Goal: Browse casually

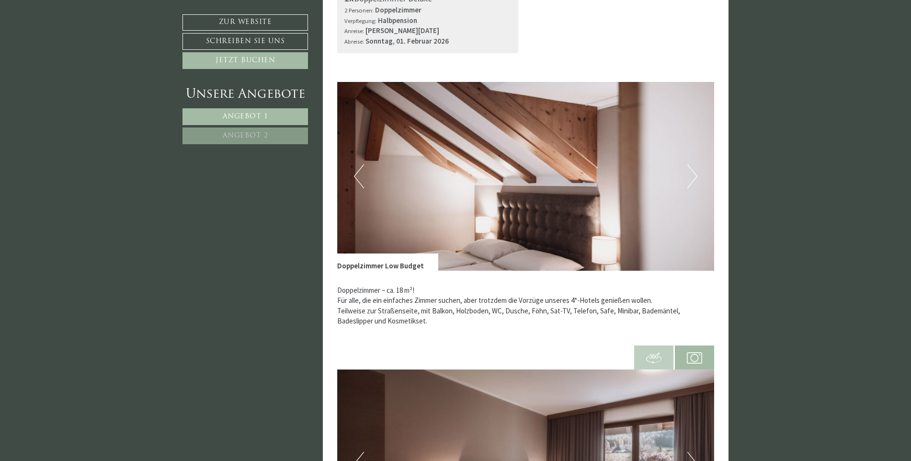
scroll to position [431, 0]
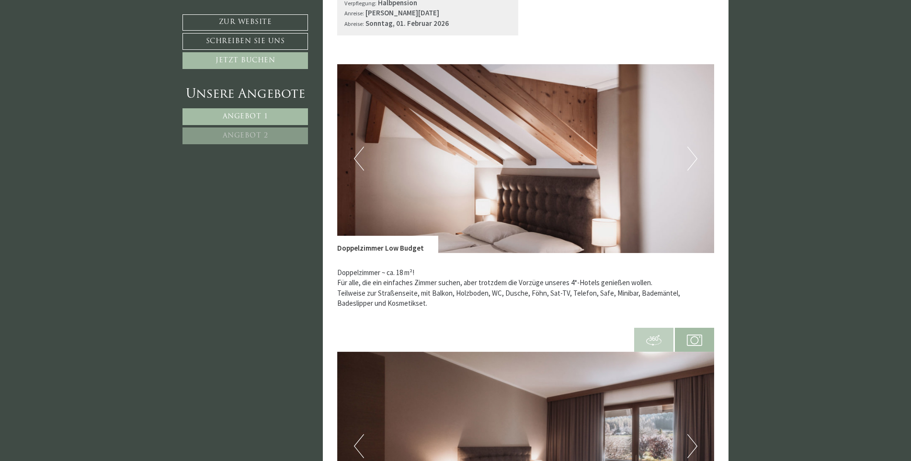
click at [690, 156] on button "Next" at bounding box center [692, 159] width 10 height 24
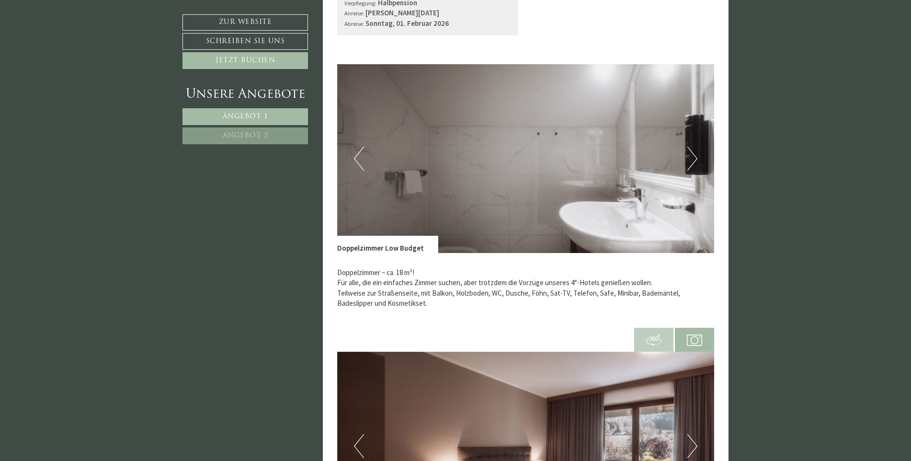
click at [691, 156] on button "Next" at bounding box center [692, 159] width 10 height 24
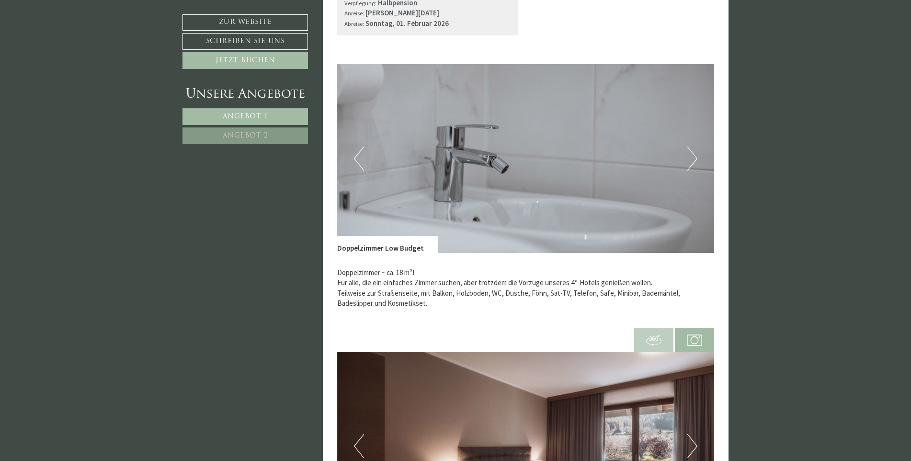
click at [691, 156] on button "Next" at bounding box center [692, 159] width 10 height 24
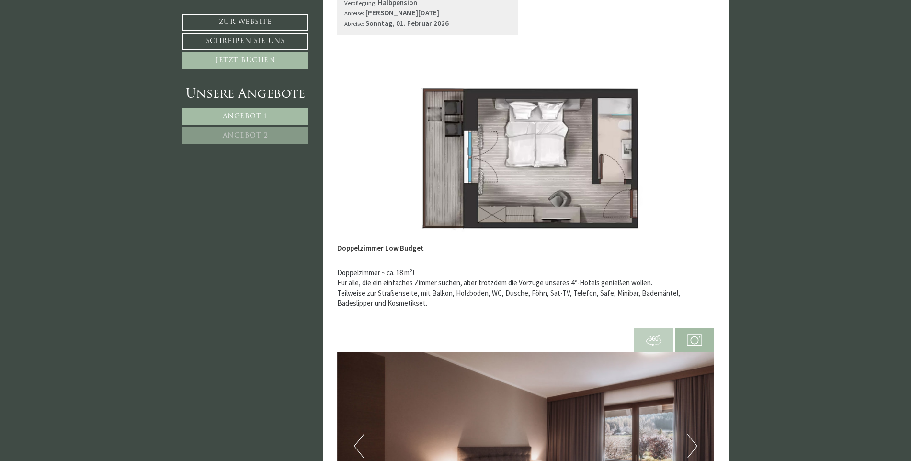
click at [695, 160] on button "Next" at bounding box center [692, 159] width 10 height 24
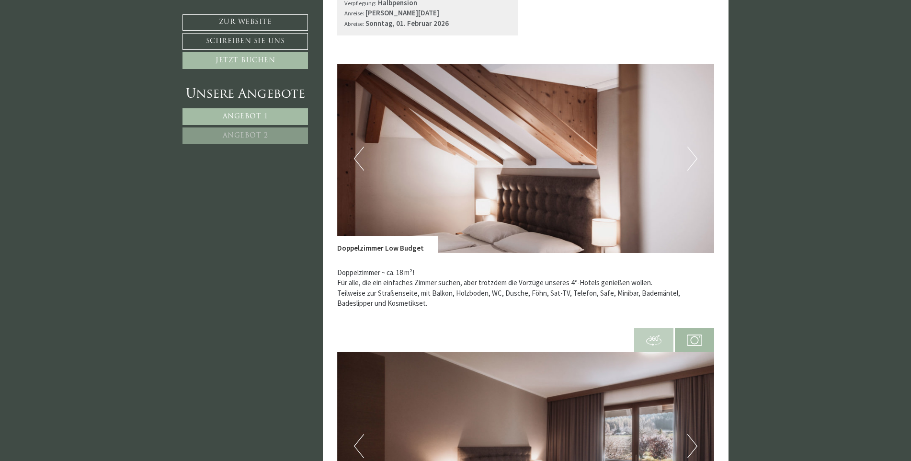
click at [695, 160] on button "Next" at bounding box center [692, 159] width 10 height 24
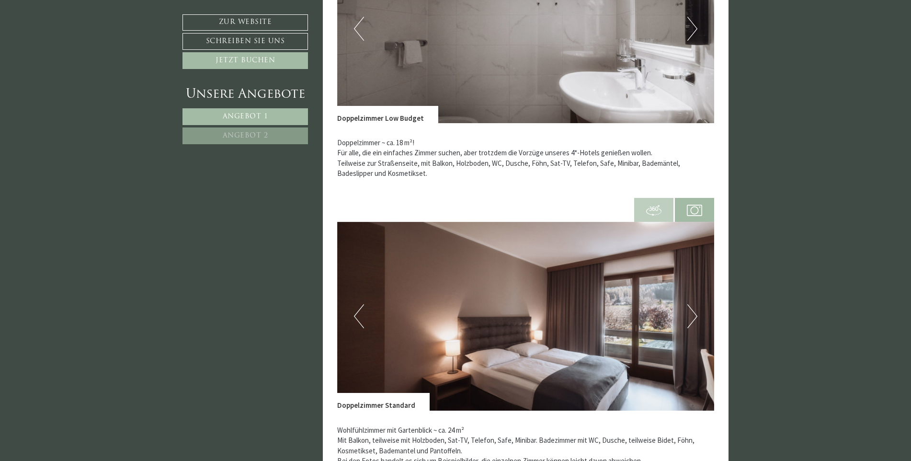
scroll to position [575, 0]
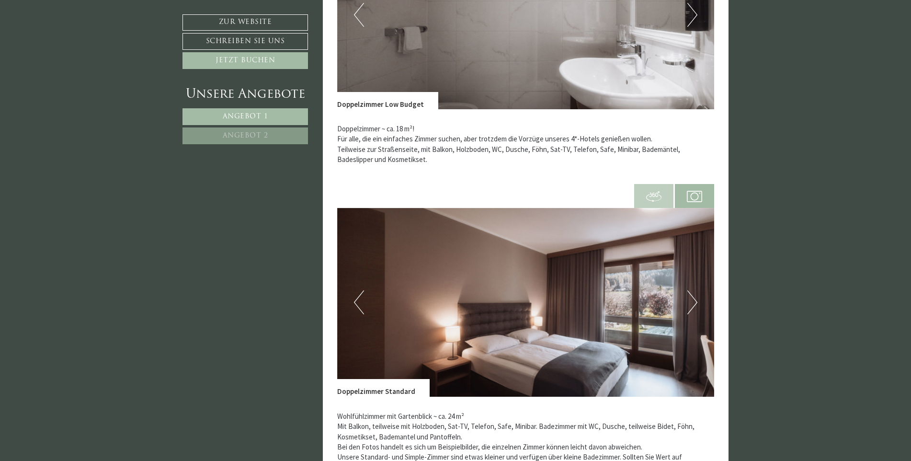
click at [698, 296] on img at bounding box center [525, 302] width 377 height 189
click at [695, 296] on div "Previous Next" at bounding box center [525, 302] width 377 height 189
click at [690, 301] on button "Next" at bounding box center [692, 302] width 10 height 24
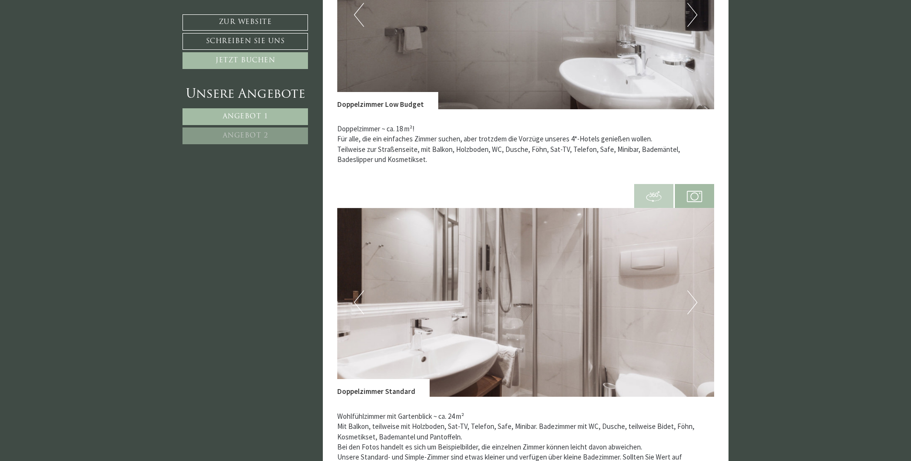
click at [690, 301] on button "Next" at bounding box center [692, 302] width 10 height 24
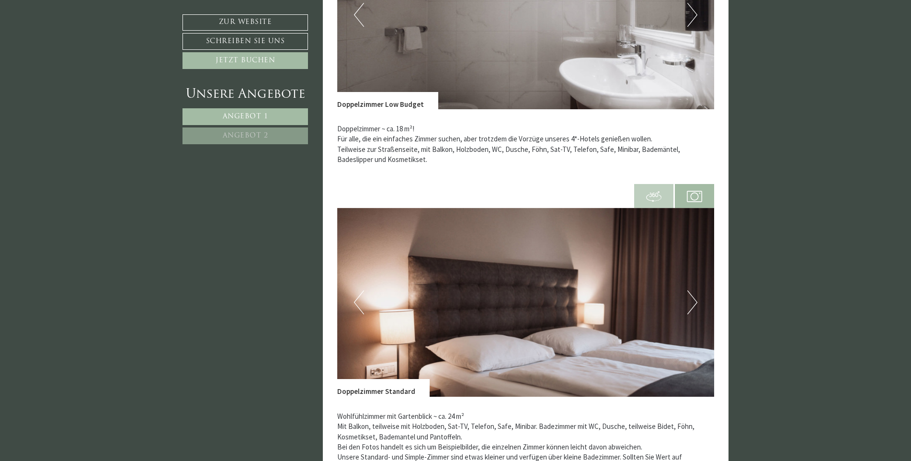
click at [689, 301] on button "Next" at bounding box center [692, 302] width 10 height 24
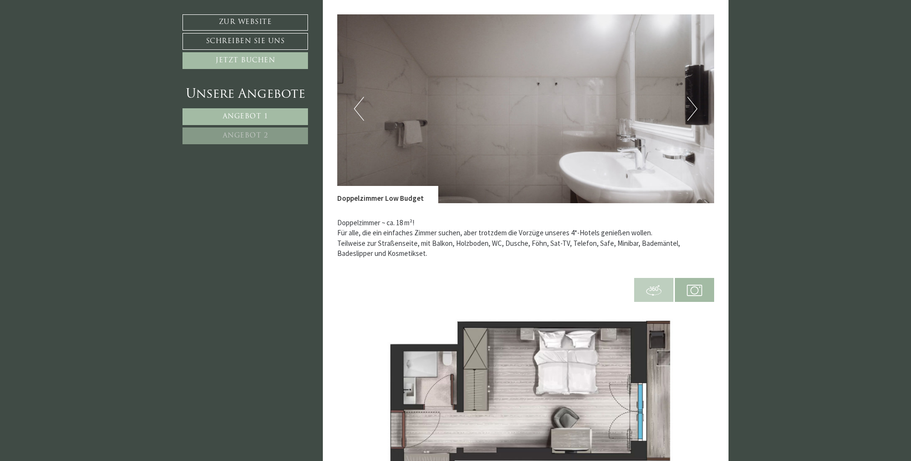
scroll to position [479, 0]
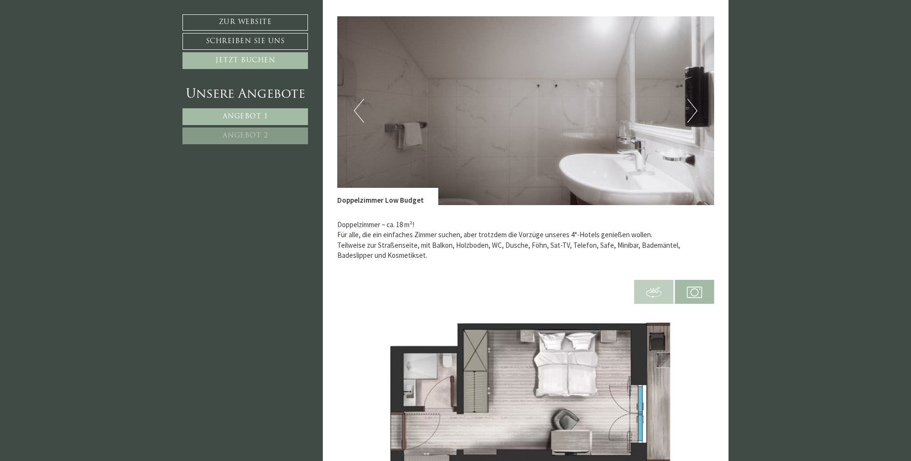
click at [687, 113] on img at bounding box center [525, 110] width 377 height 189
click at [358, 100] on button "Previous" at bounding box center [359, 111] width 10 height 24
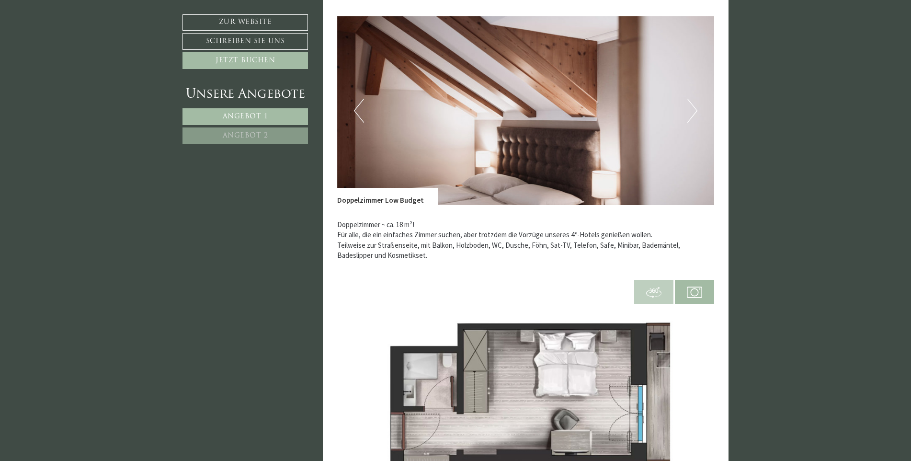
click at [358, 101] on button "Previous" at bounding box center [359, 111] width 10 height 24
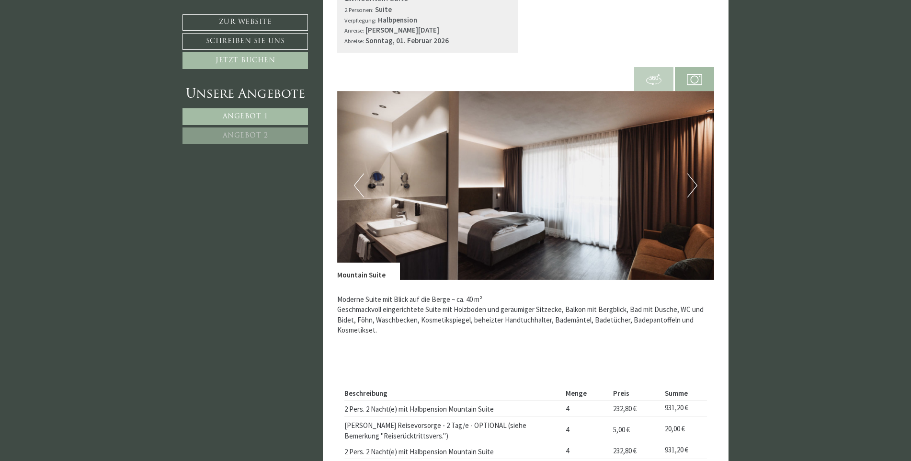
scroll to position [1724, 0]
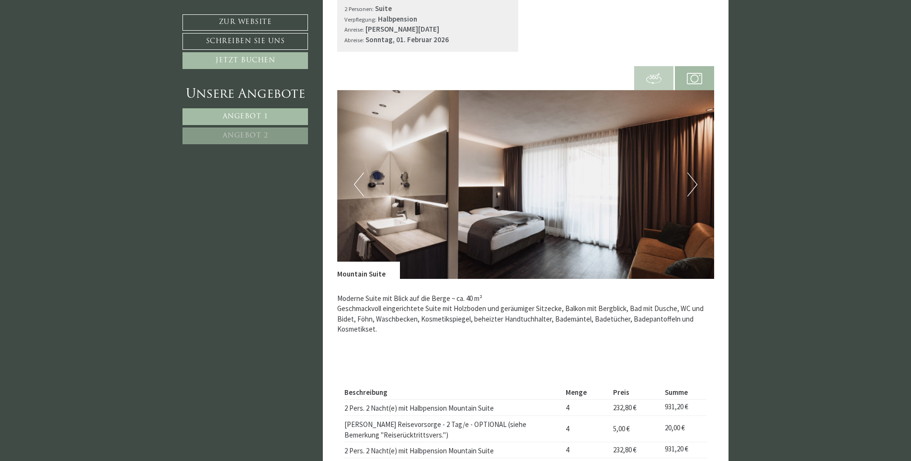
click at [695, 185] on button "Next" at bounding box center [692, 184] width 10 height 24
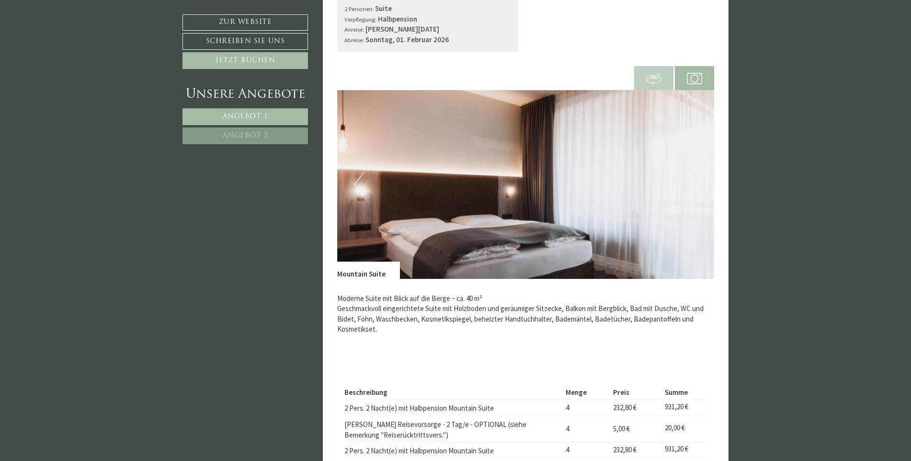
click at [695, 184] on button "Next" at bounding box center [692, 184] width 10 height 24
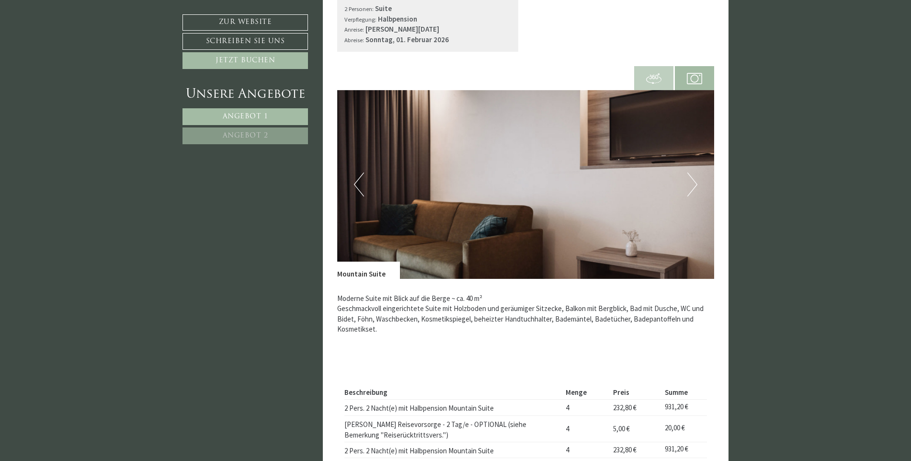
click at [695, 184] on button "Next" at bounding box center [692, 184] width 10 height 24
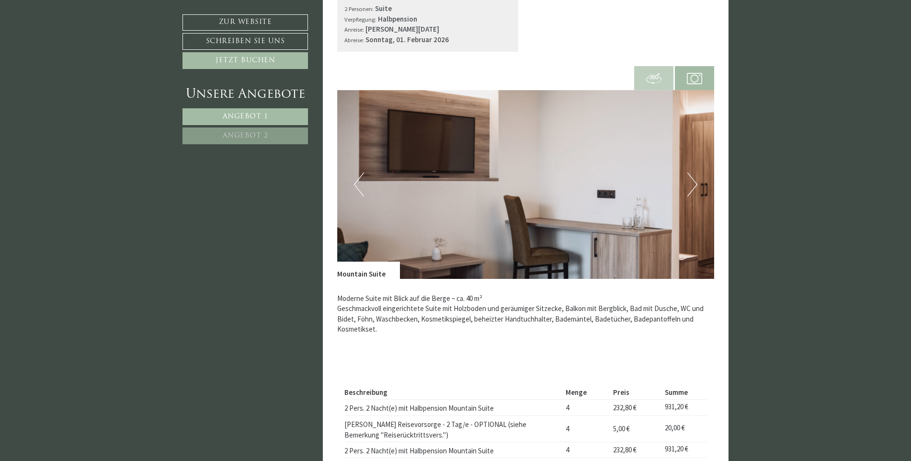
click at [695, 184] on button "Next" at bounding box center [692, 184] width 10 height 24
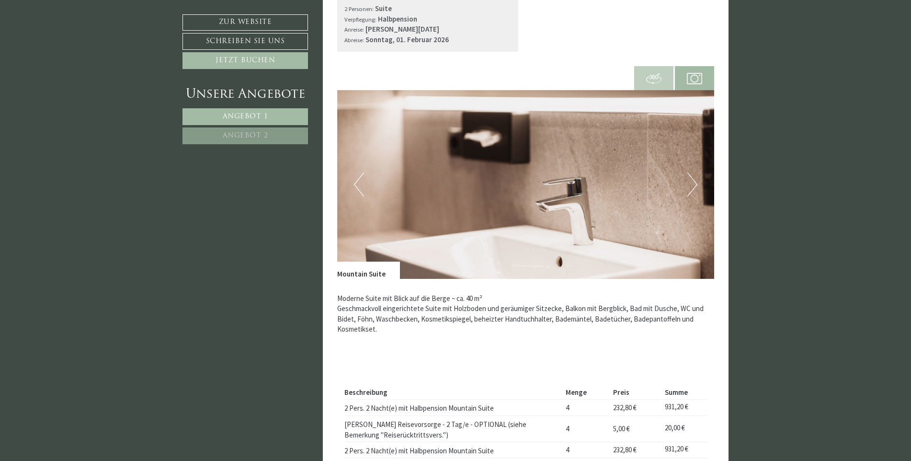
click at [695, 184] on button "Next" at bounding box center [692, 184] width 10 height 24
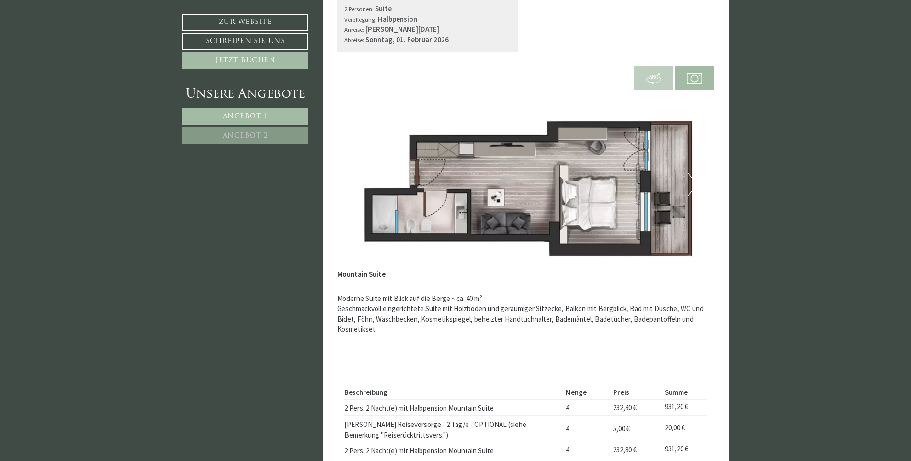
click at [695, 184] on button "Next" at bounding box center [692, 184] width 10 height 24
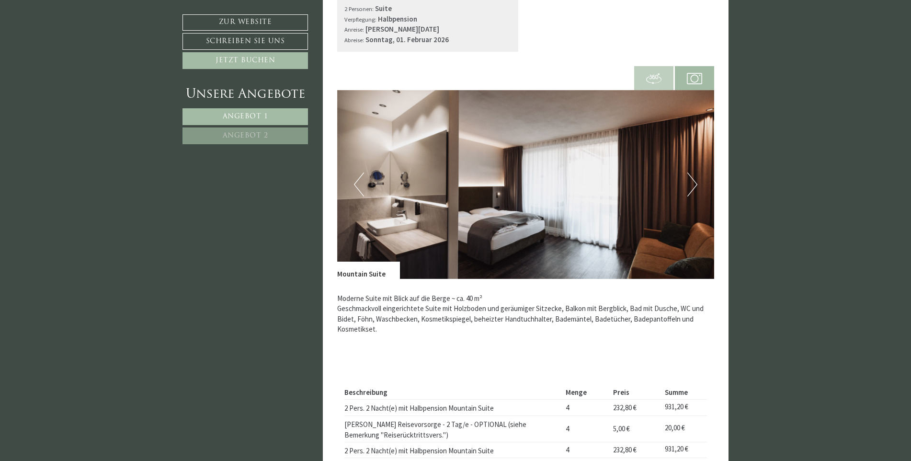
click at [695, 184] on button "Next" at bounding box center [692, 184] width 10 height 24
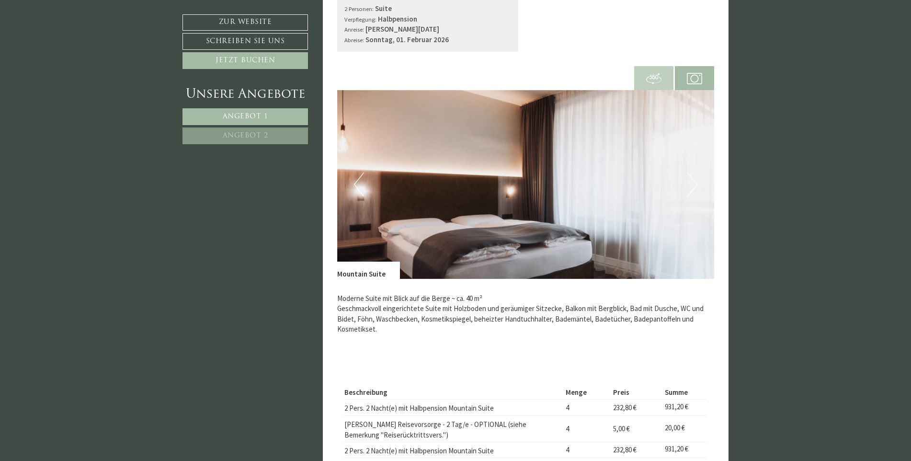
click at [695, 184] on button "Next" at bounding box center [692, 184] width 10 height 24
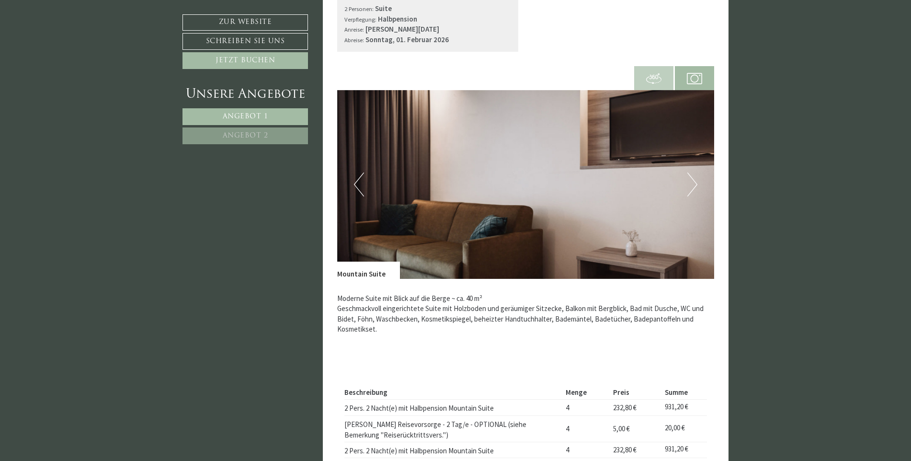
click at [695, 184] on button "Next" at bounding box center [692, 184] width 10 height 24
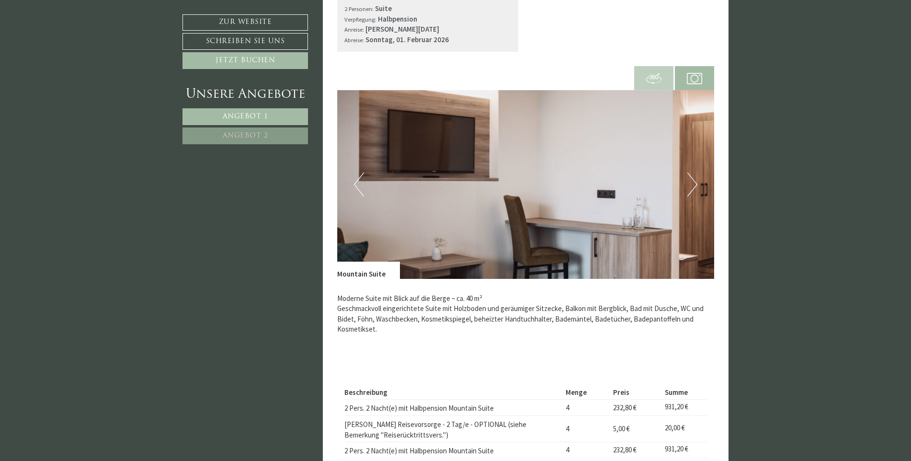
click at [695, 184] on button "Next" at bounding box center [692, 184] width 10 height 24
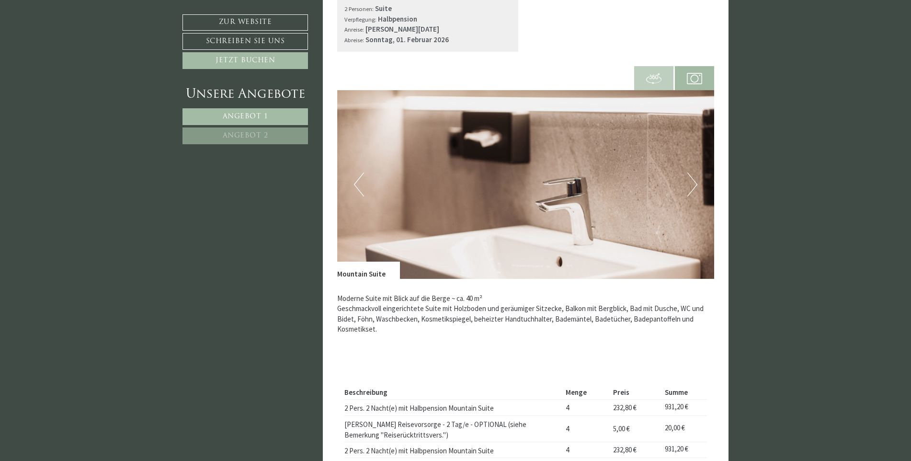
click at [695, 184] on button "Next" at bounding box center [692, 184] width 10 height 24
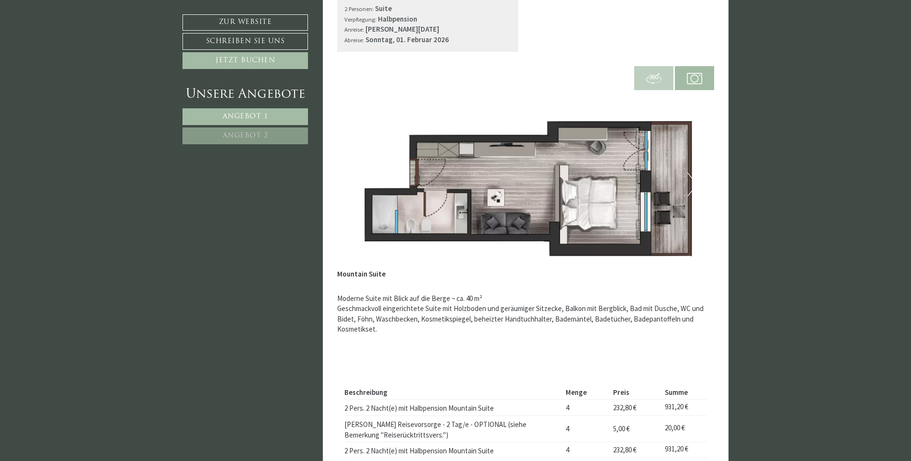
click at [695, 184] on button "Next" at bounding box center [692, 184] width 10 height 24
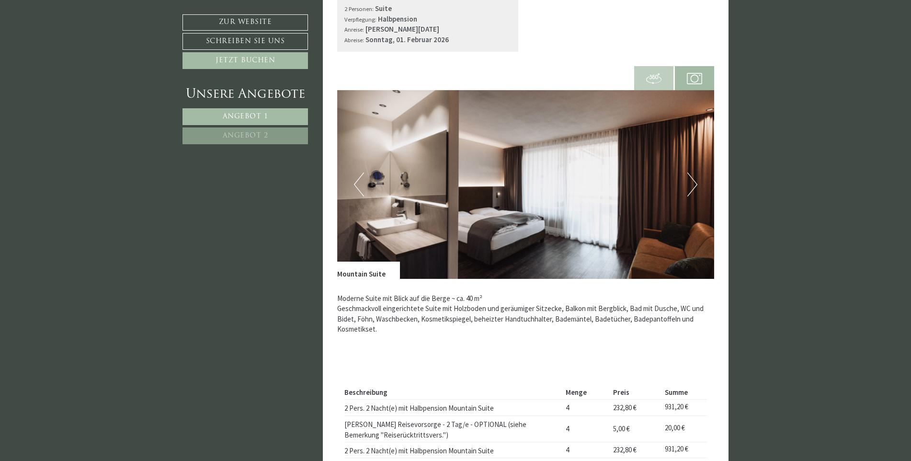
click at [695, 184] on button "Next" at bounding box center [692, 184] width 10 height 24
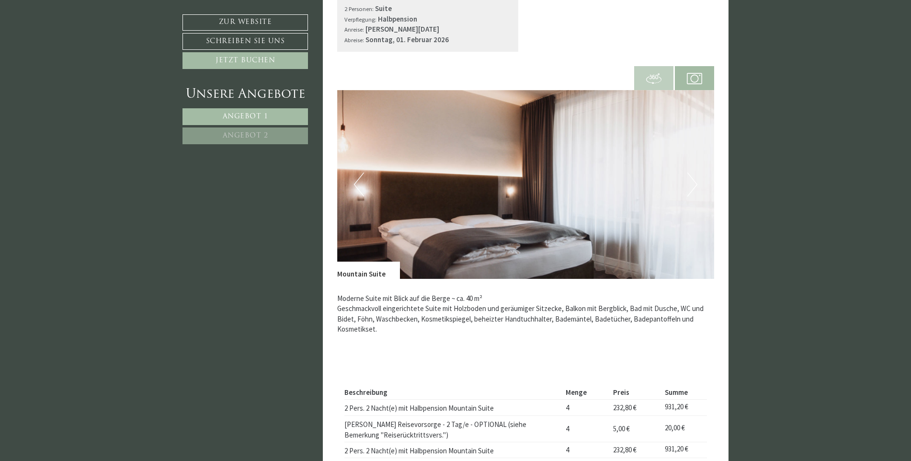
click at [695, 184] on button "Next" at bounding box center [692, 184] width 10 height 24
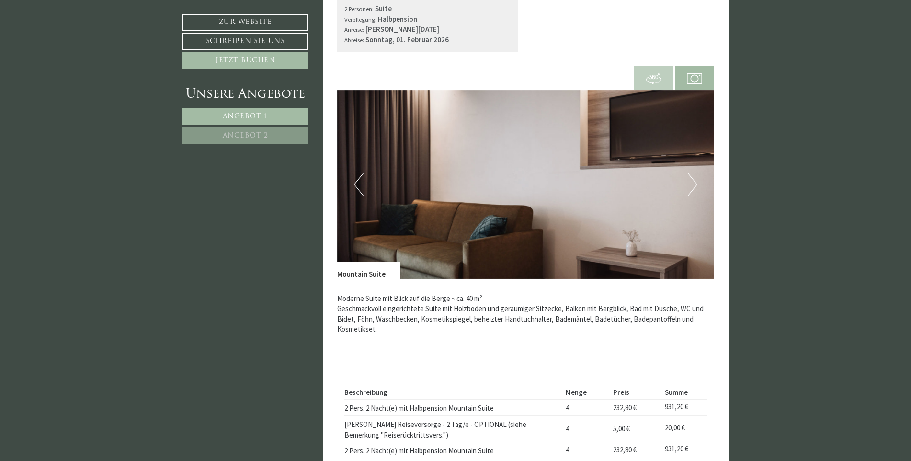
click at [695, 184] on button "Next" at bounding box center [692, 184] width 10 height 24
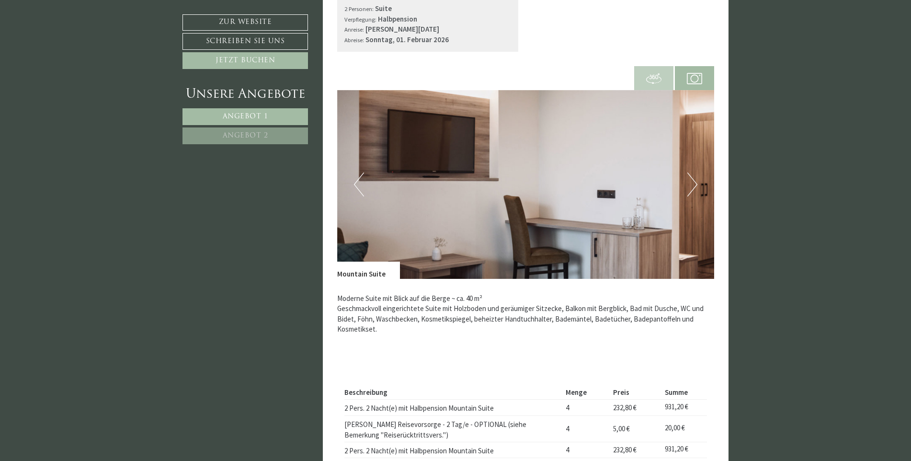
click at [695, 184] on button "Next" at bounding box center [692, 184] width 10 height 24
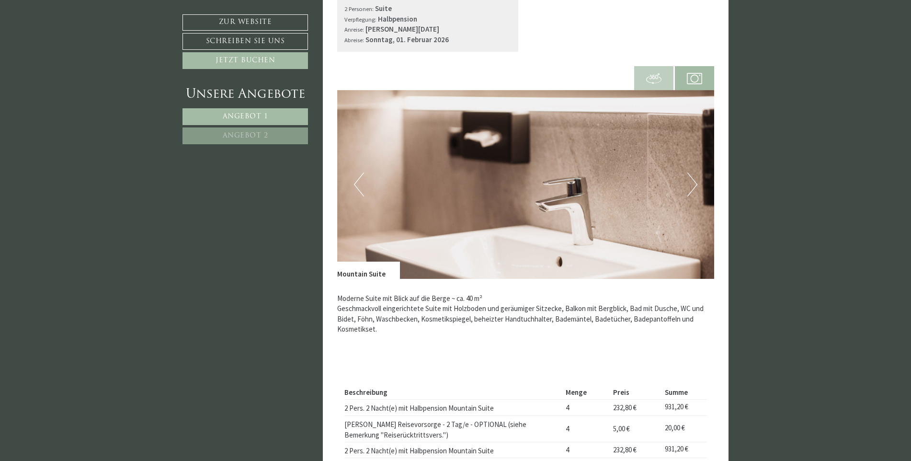
click at [695, 184] on button "Next" at bounding box center [692, 184] width 10 height 24
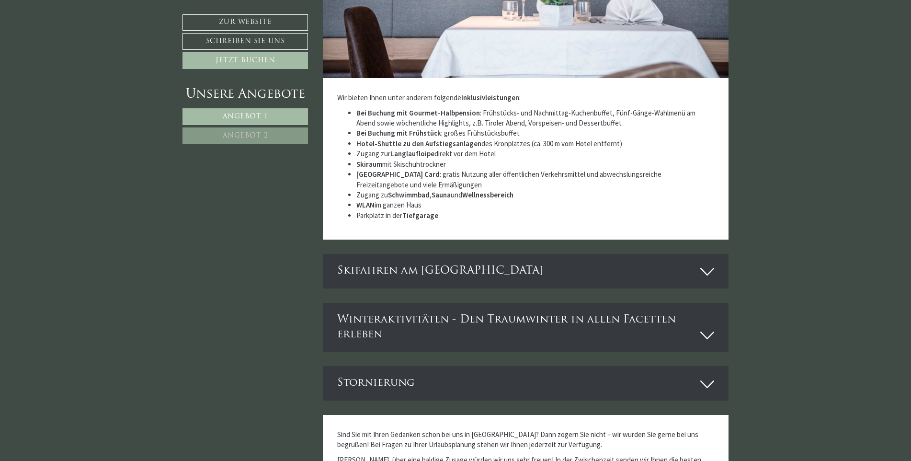
scroll to position [2874, 0]
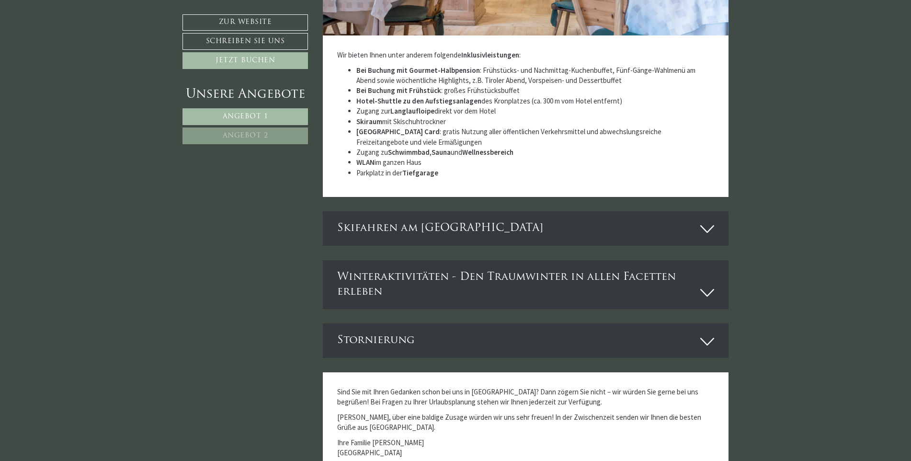
click at [704, 229] on icon at bounding box center [707, 229] width 14 height 16
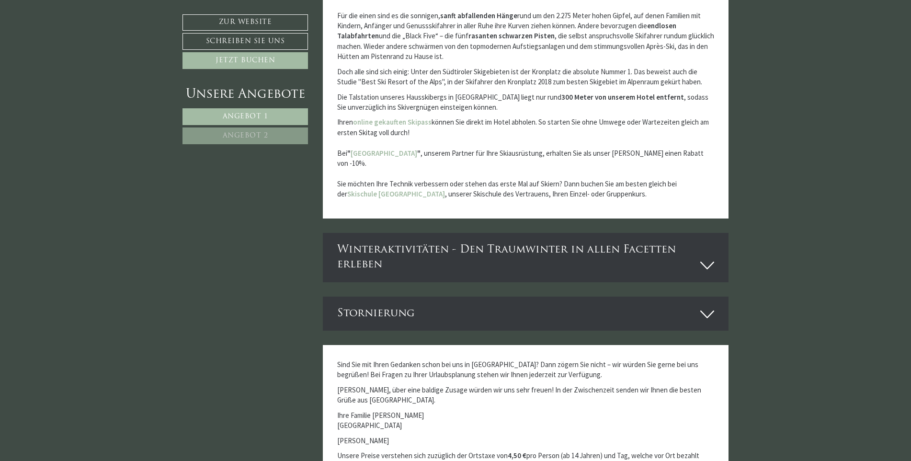
scroll to position [3305, 0]
